Goal: Task Accomplishment & Management: Manage account settings

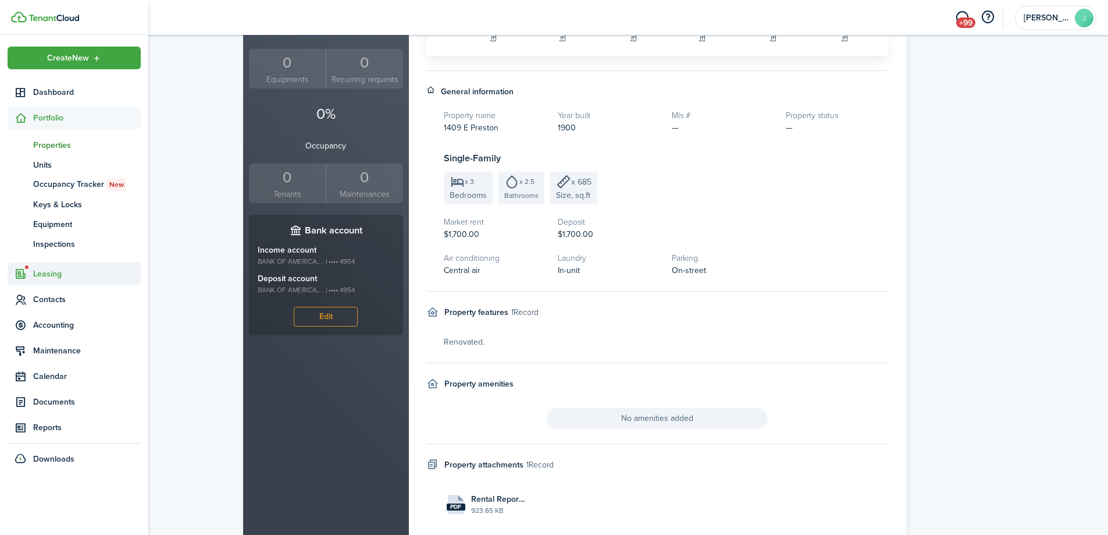
click at [54, 272] on span "Leasing" at bounding box center [87, 274] width 108 height 12
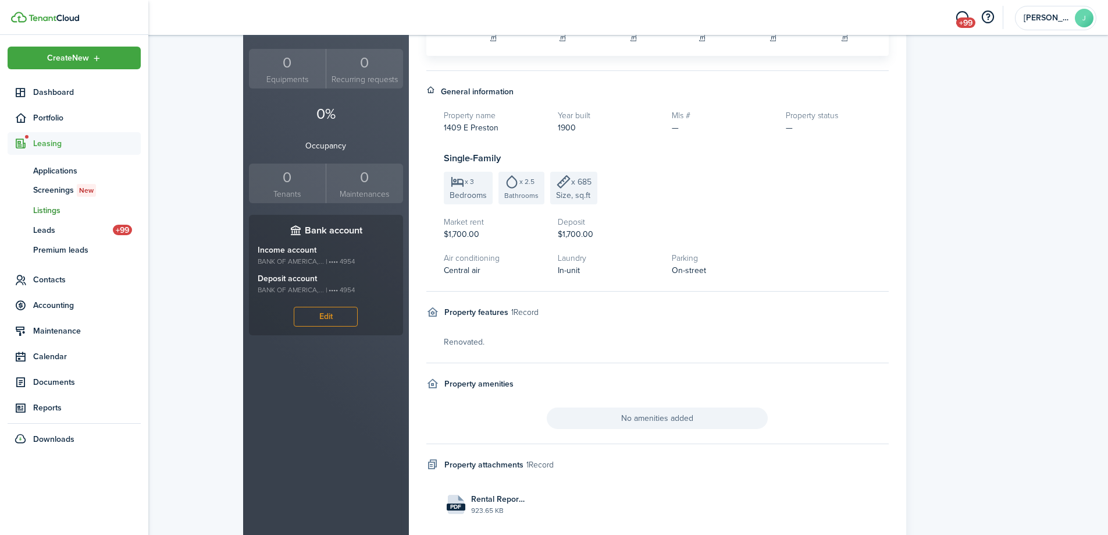
click at [55, 209] on span "Listings" at bounding box center [87, 210] width 108 height 12
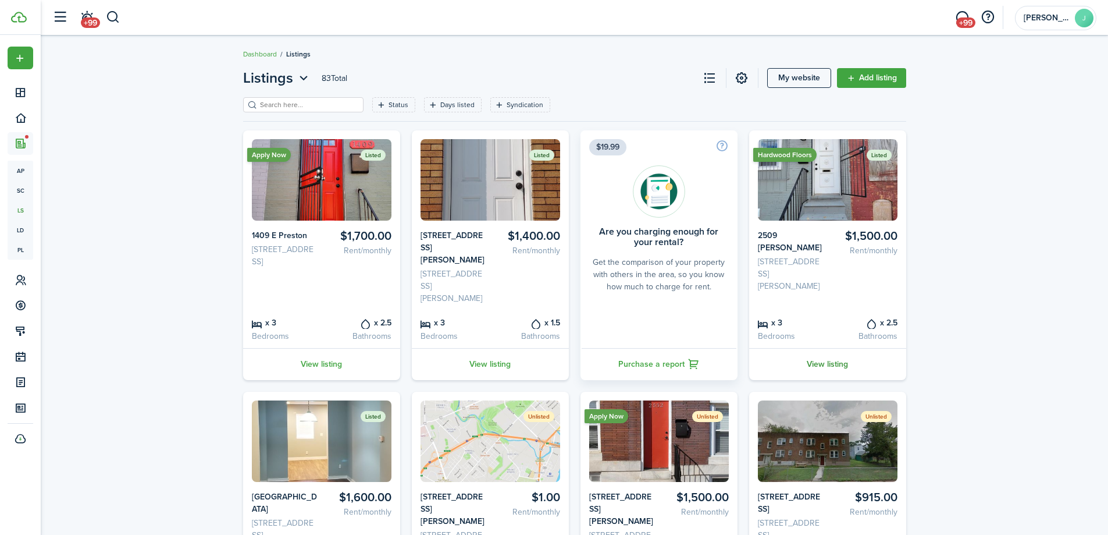
click at [820, 348] on link "View listing" at bounding box center [827, 364] width 157 height 32
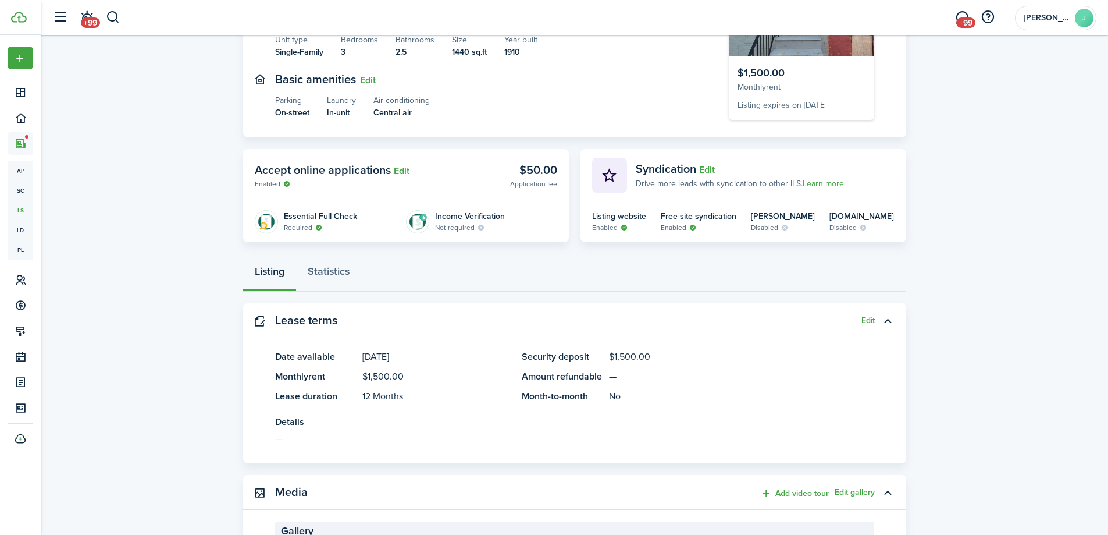
scroll to position [186, 0]
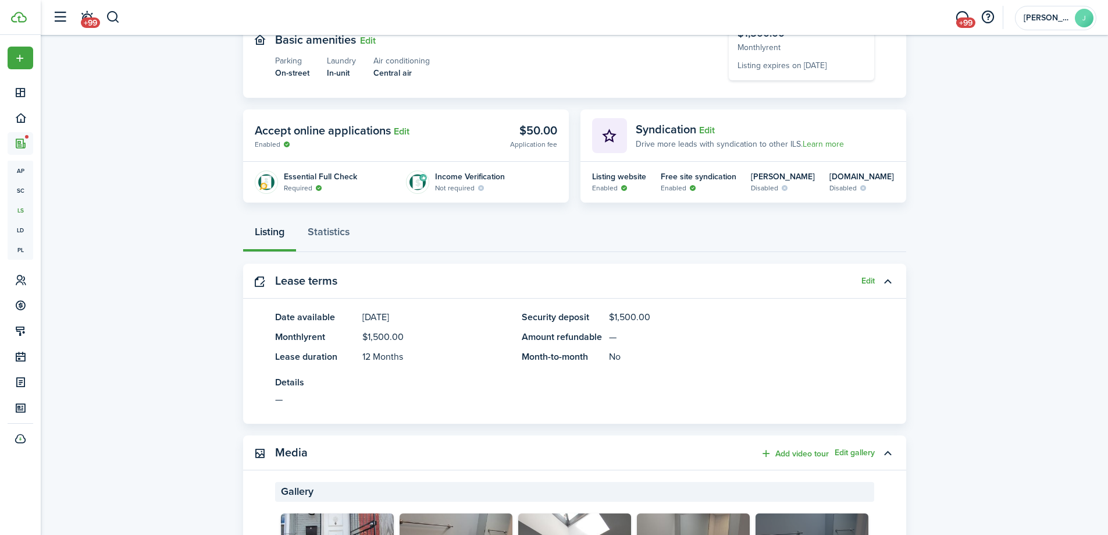
click at [875, 277] on panel-main-header "Lease terms Edit" at bounding box center [574, 280] width 663 height 35
click at [870, 277] on button "Edit" at bounding box center [867, 280] width 13 height 9
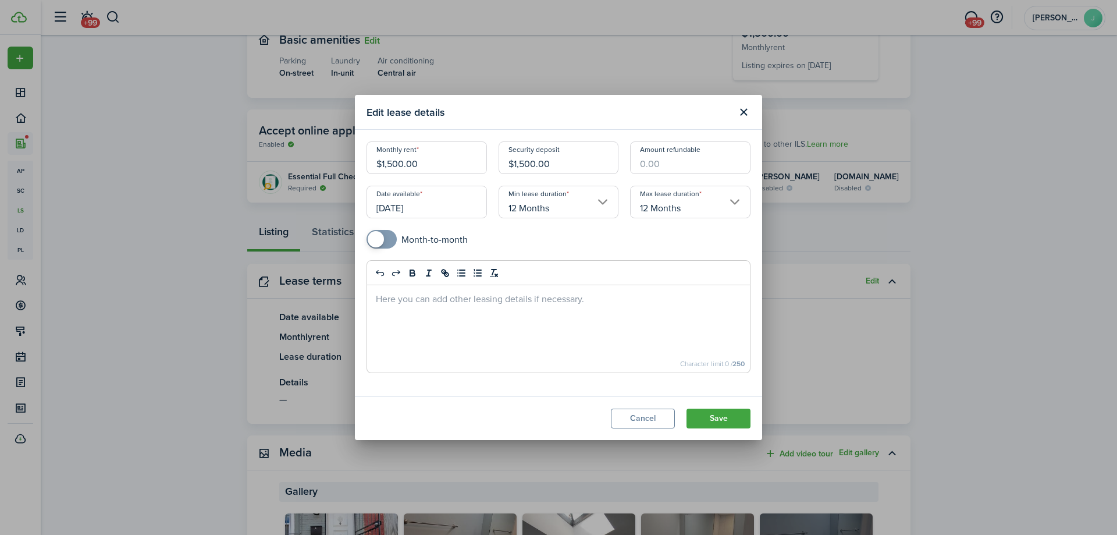
click at [393, 169] on input "$1,500.00" at bounding box center [426, 157] width 120 height 33
type input "$1,400.00"
click at [526, 161] on input "$1,500.00" at bounding box center [558, 157] width 120 height 33
type input "$1,400.00"
click at [716, 412] on button "Save" at bounding box center [718, 418] width 64 height 20
